Goal: Find specific page/section: Find specific page/section

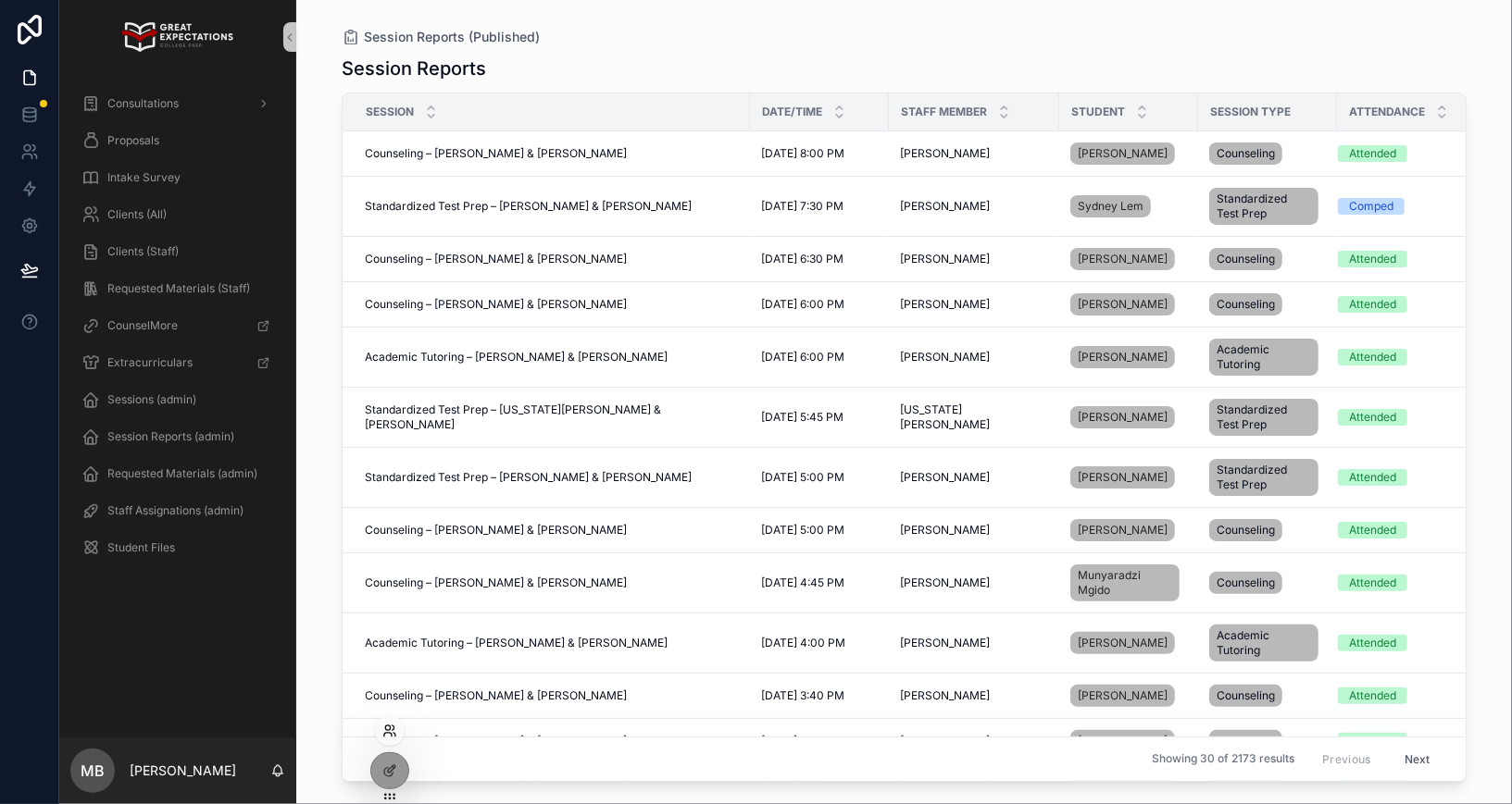
click at [385, 728] on icon at bounding box center [387, 727] width 5 height 5
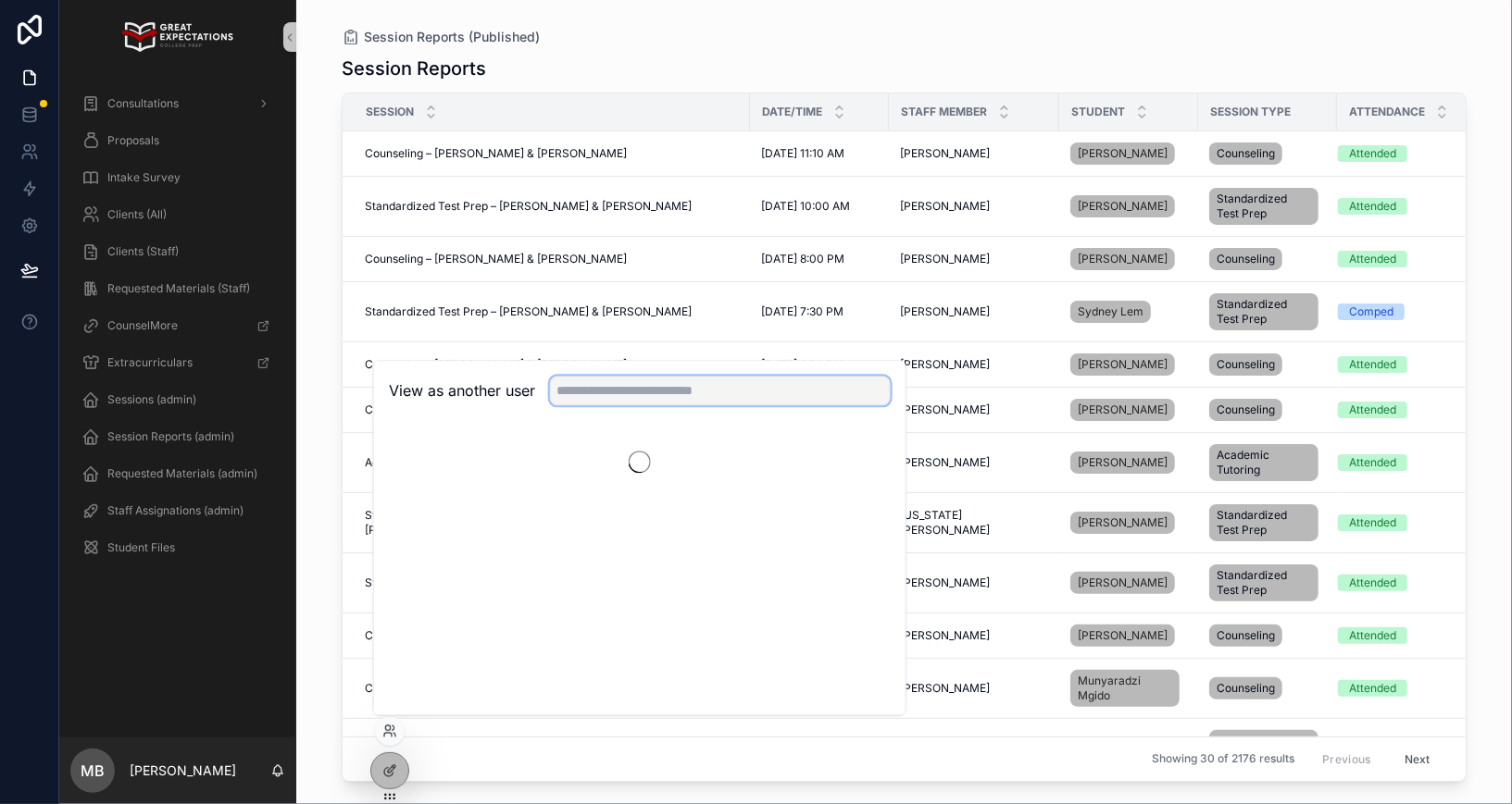
click at [634, 384] on input "text" at bounding box center [721, 391] width 340 height 30
type input "*"
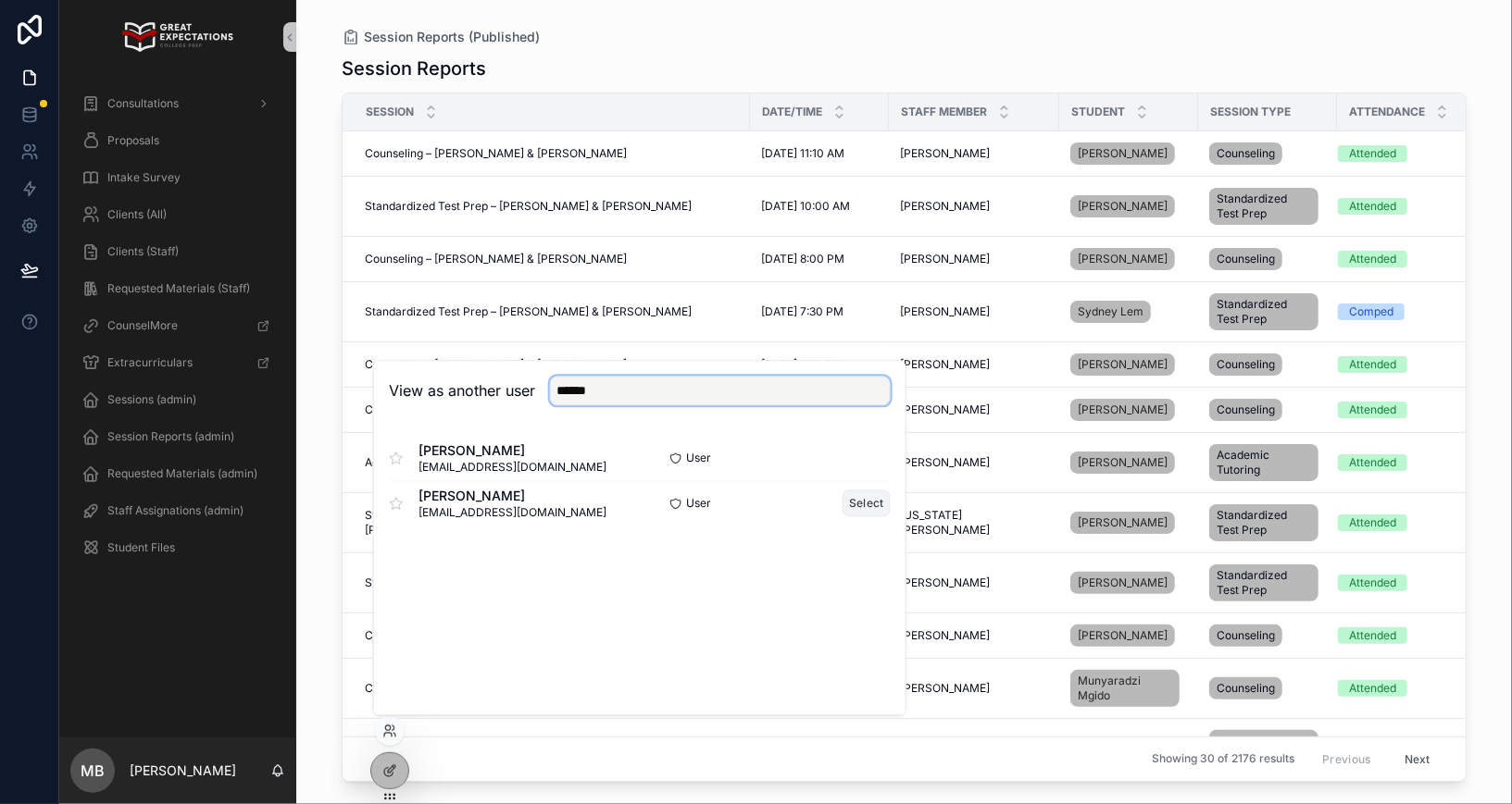
type input "*****"
click at [871, 498] on button "Select" at bounding box center [867, 502] width 48 height 27
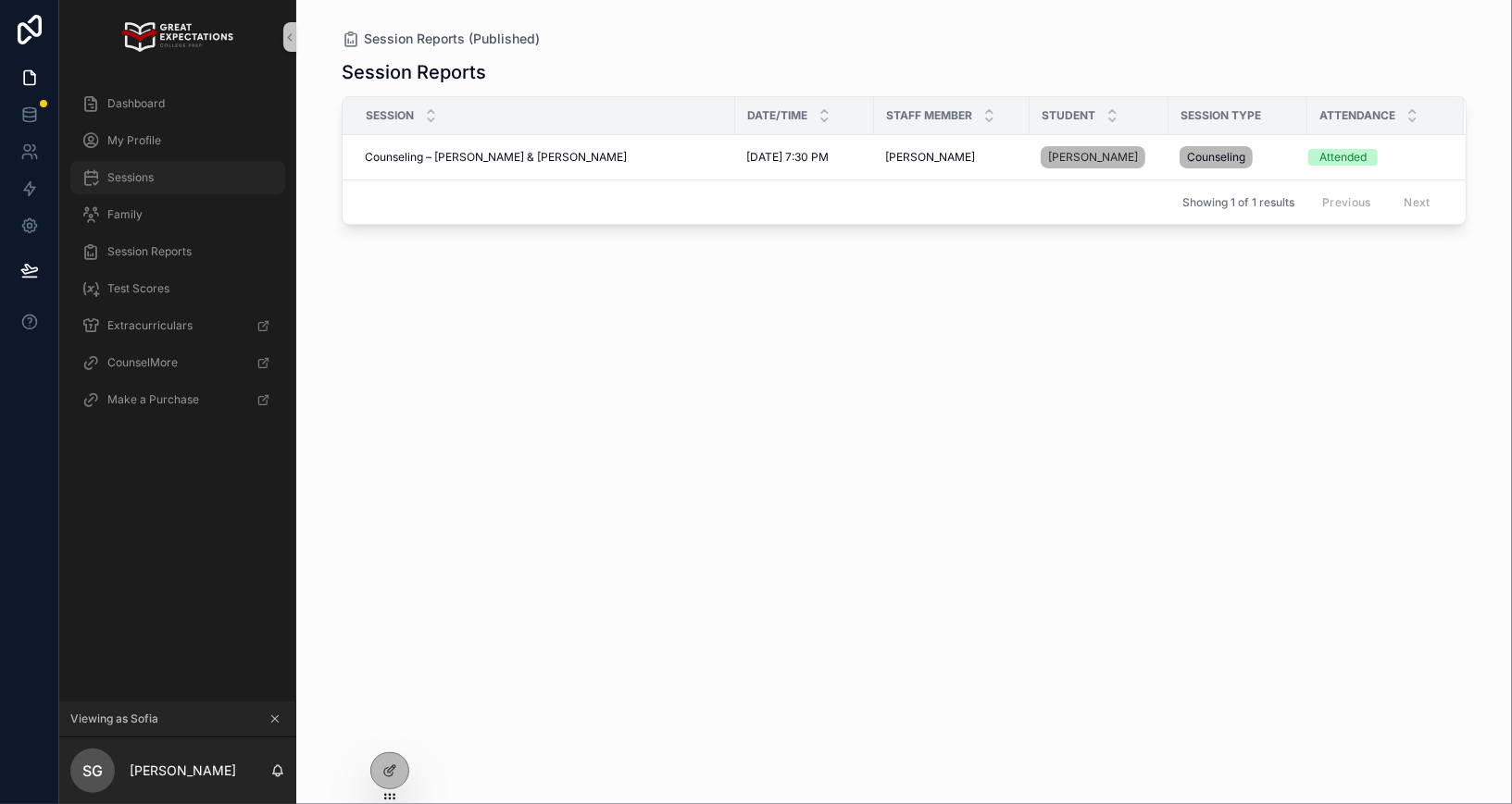
click at [143, 180] on span "Sessions" at bounding box center [130, 177] width 47 height 15
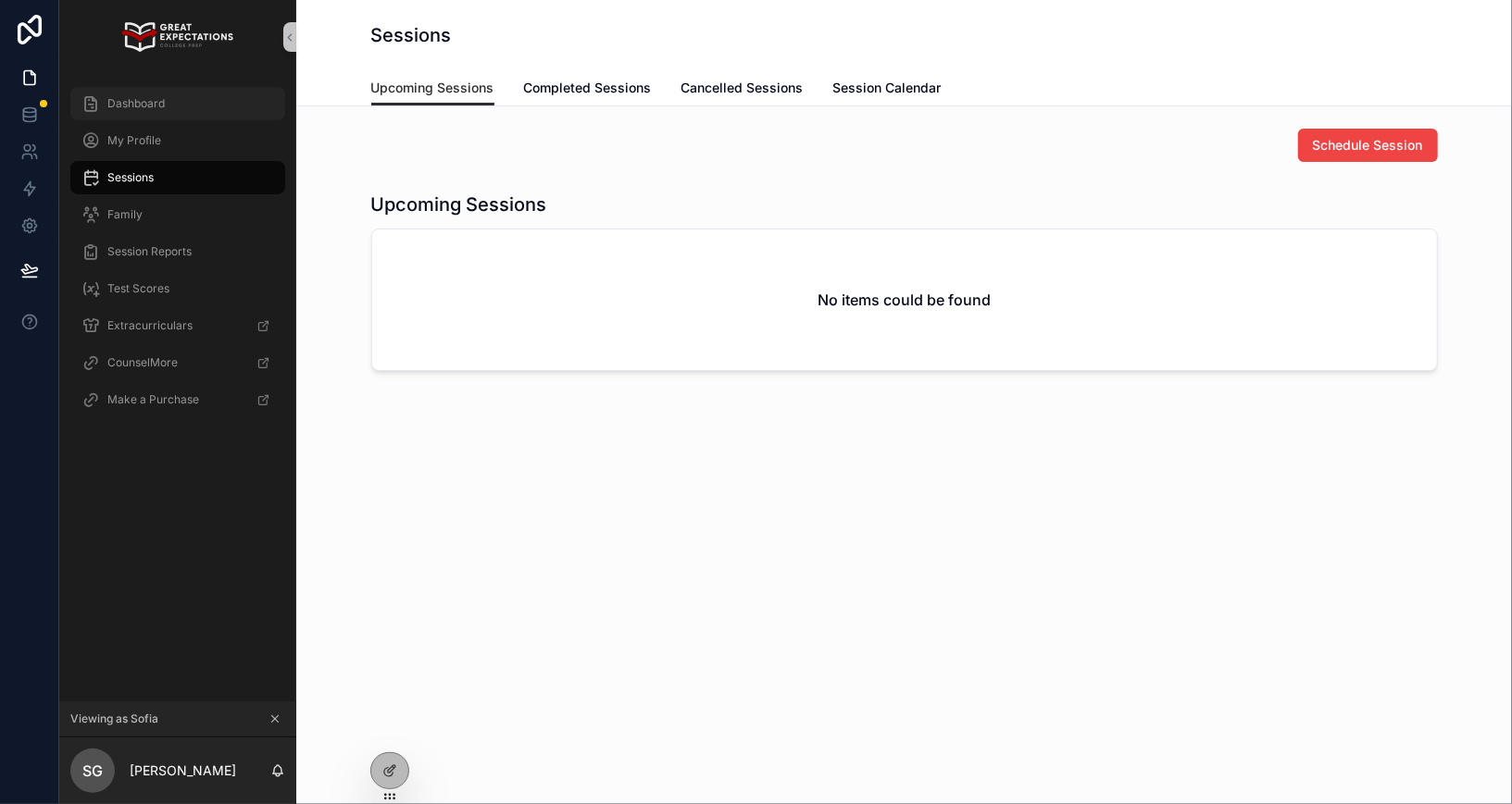
click at [165, 107] on div "Dashboard" at bounding box center [177, 103] width 192 height 30
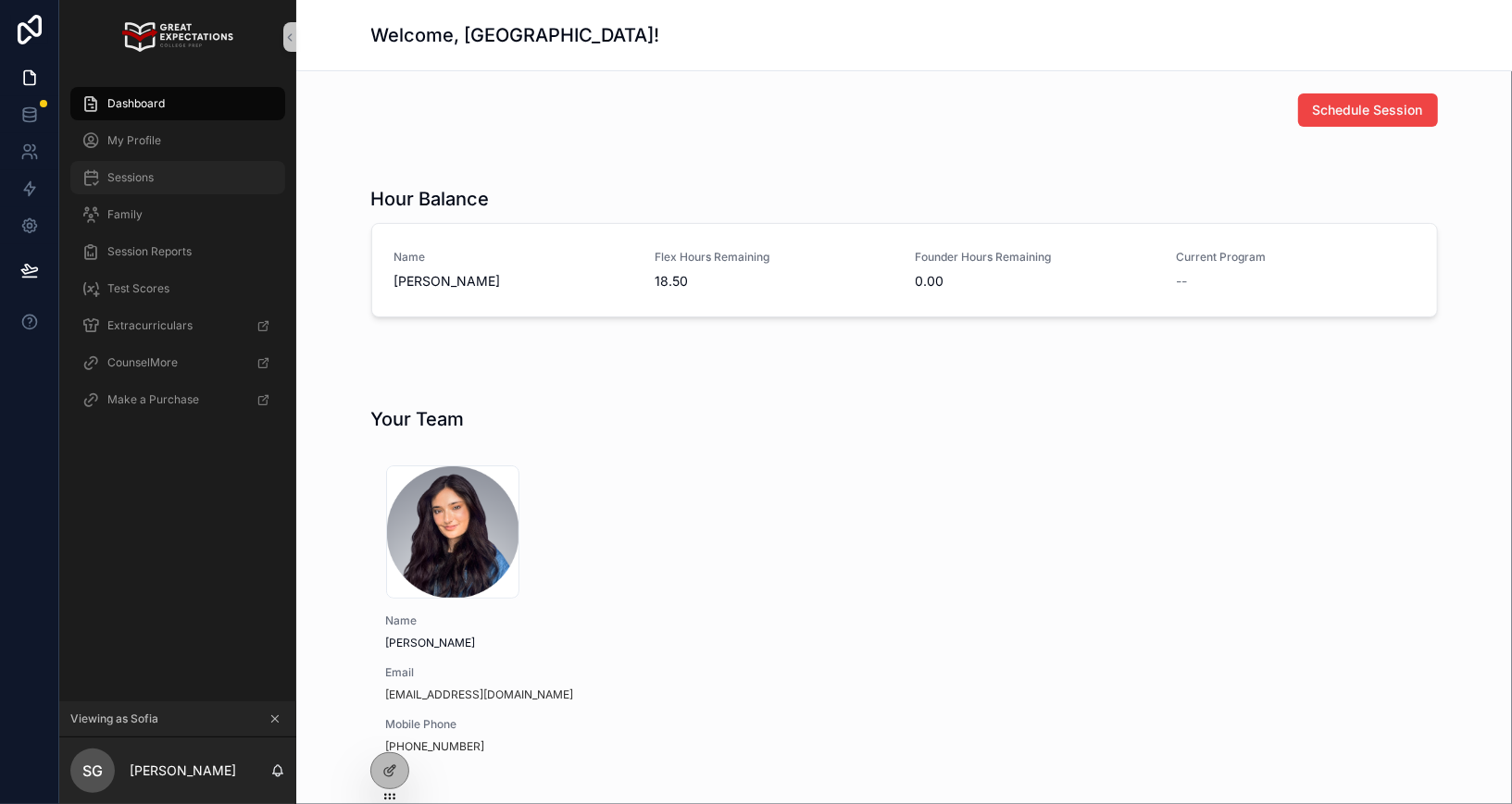
click at [149, 171] on span "Sessions" at bounding box center [130, 177] width 47 height 15
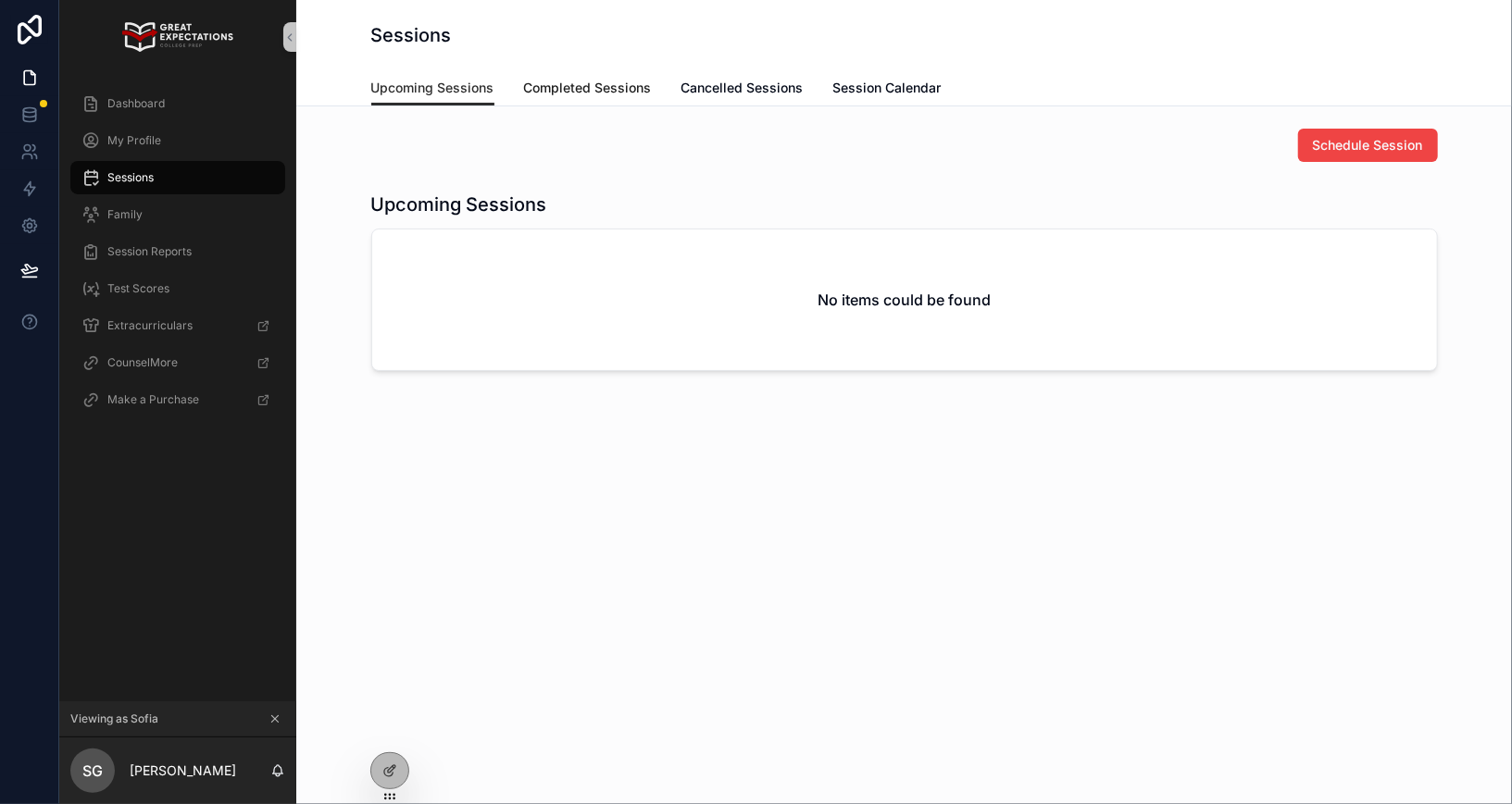
click at [558, 85] on span "Completed Sessions" at bounding box center [588, 88] width 127 height 19
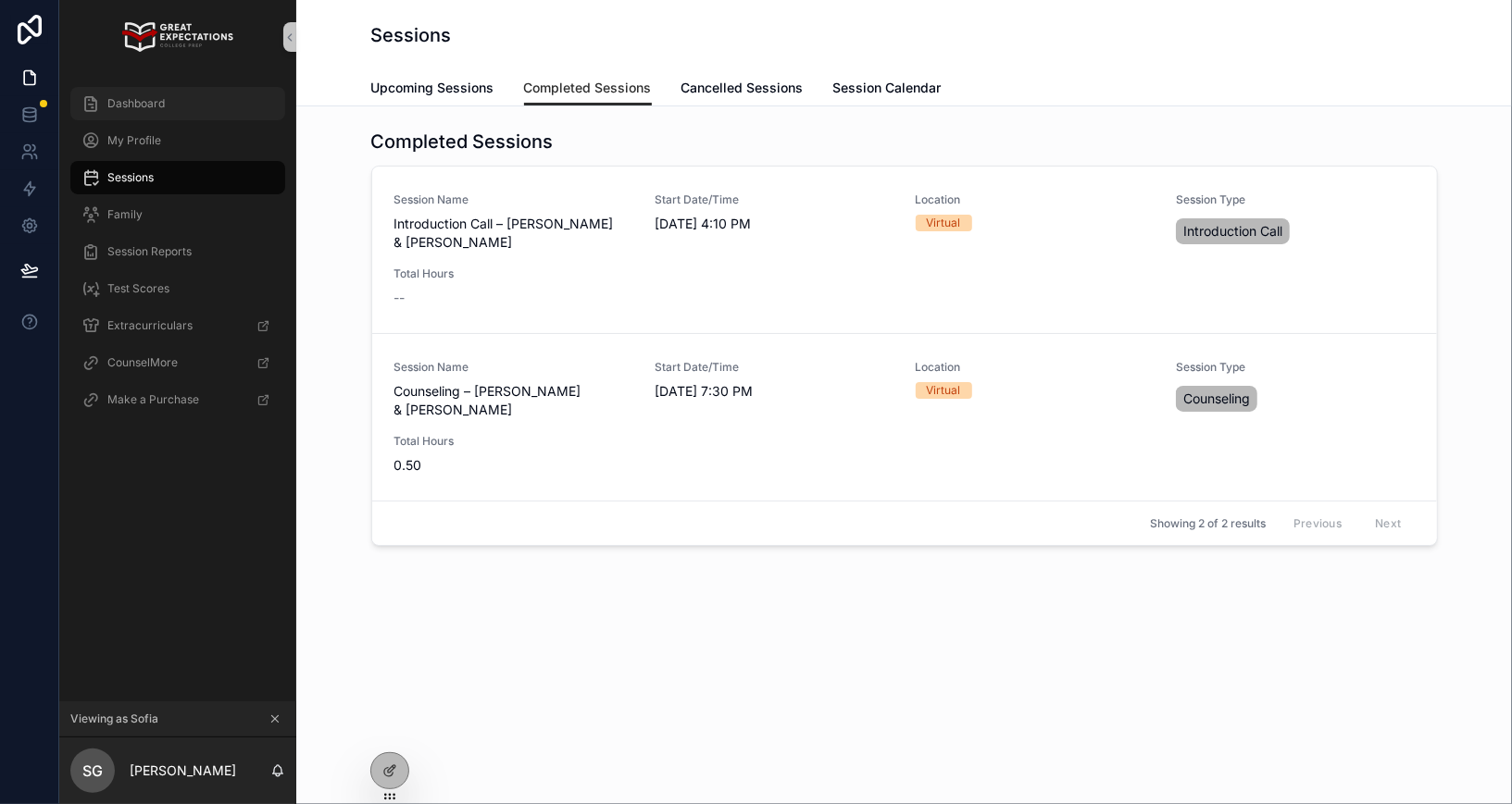
click at [165, 111] on div "Dashboard" at bounding box center [177, 103] width 192 height 30
